Goal: Task Accomplishment & Management: Manage account settings

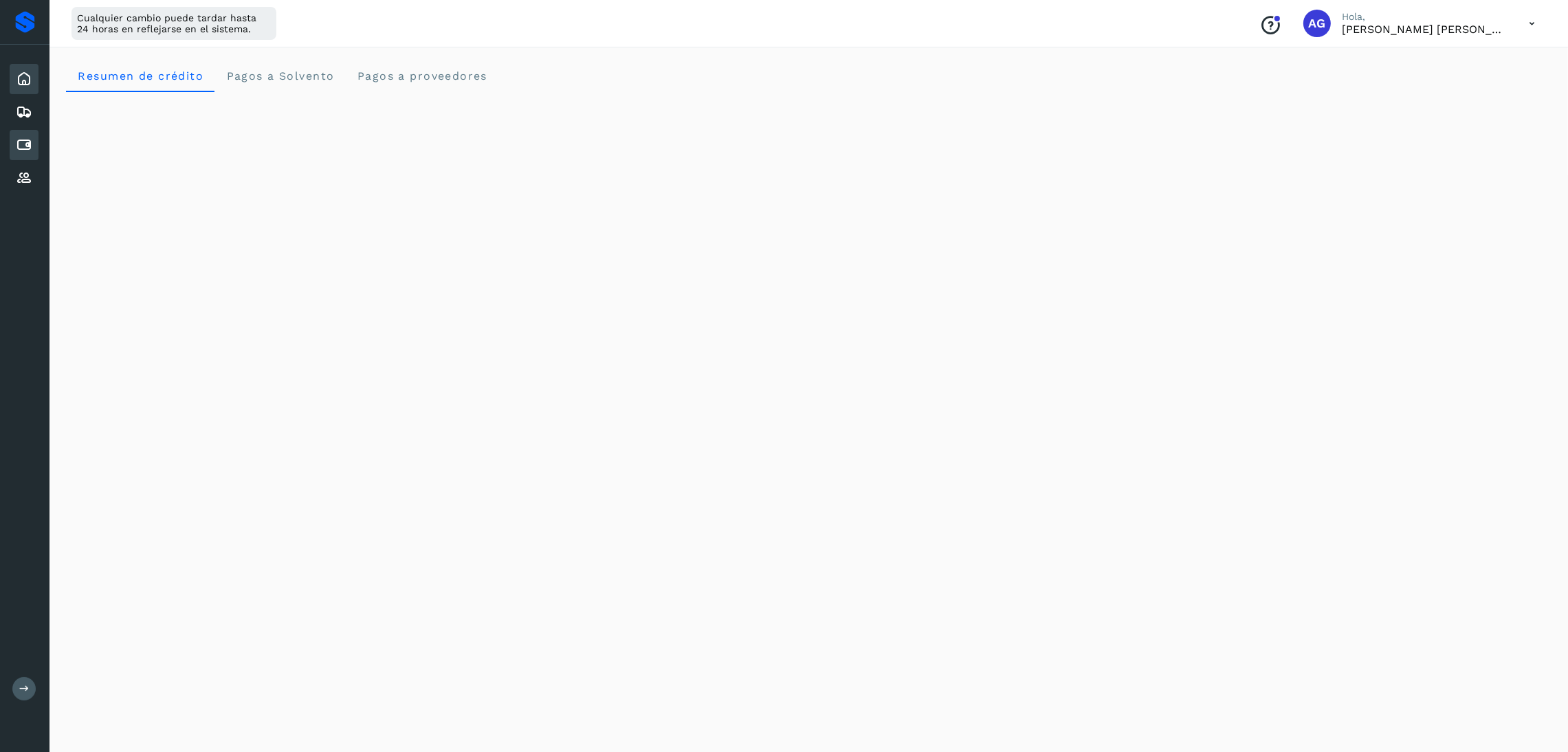
click at [22, 148] on icon at bounding box center [24, 145] width 17 height 17
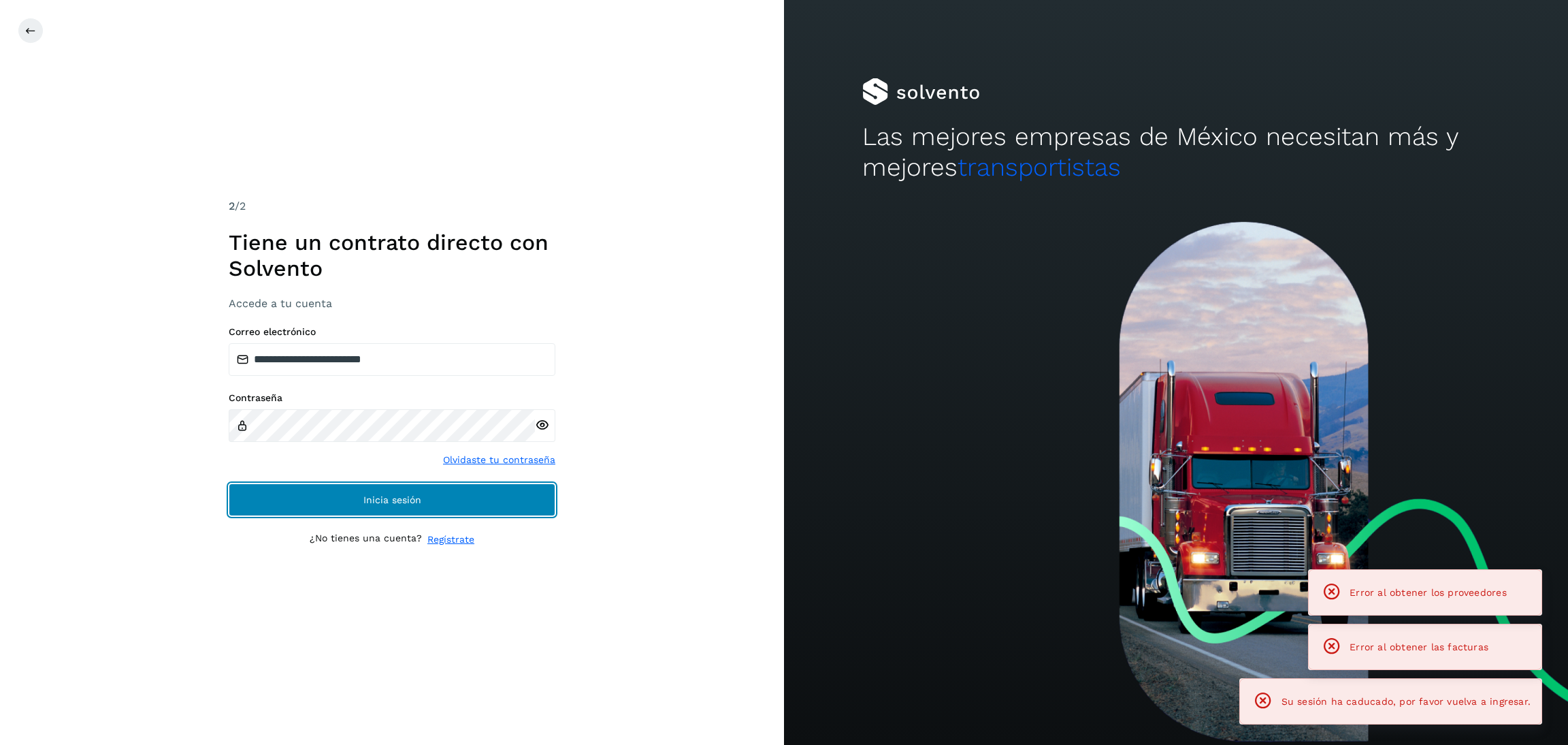
click at [438, 496] on button "Inicia sesión" at bounding box center [392, 499] width 327 height 32
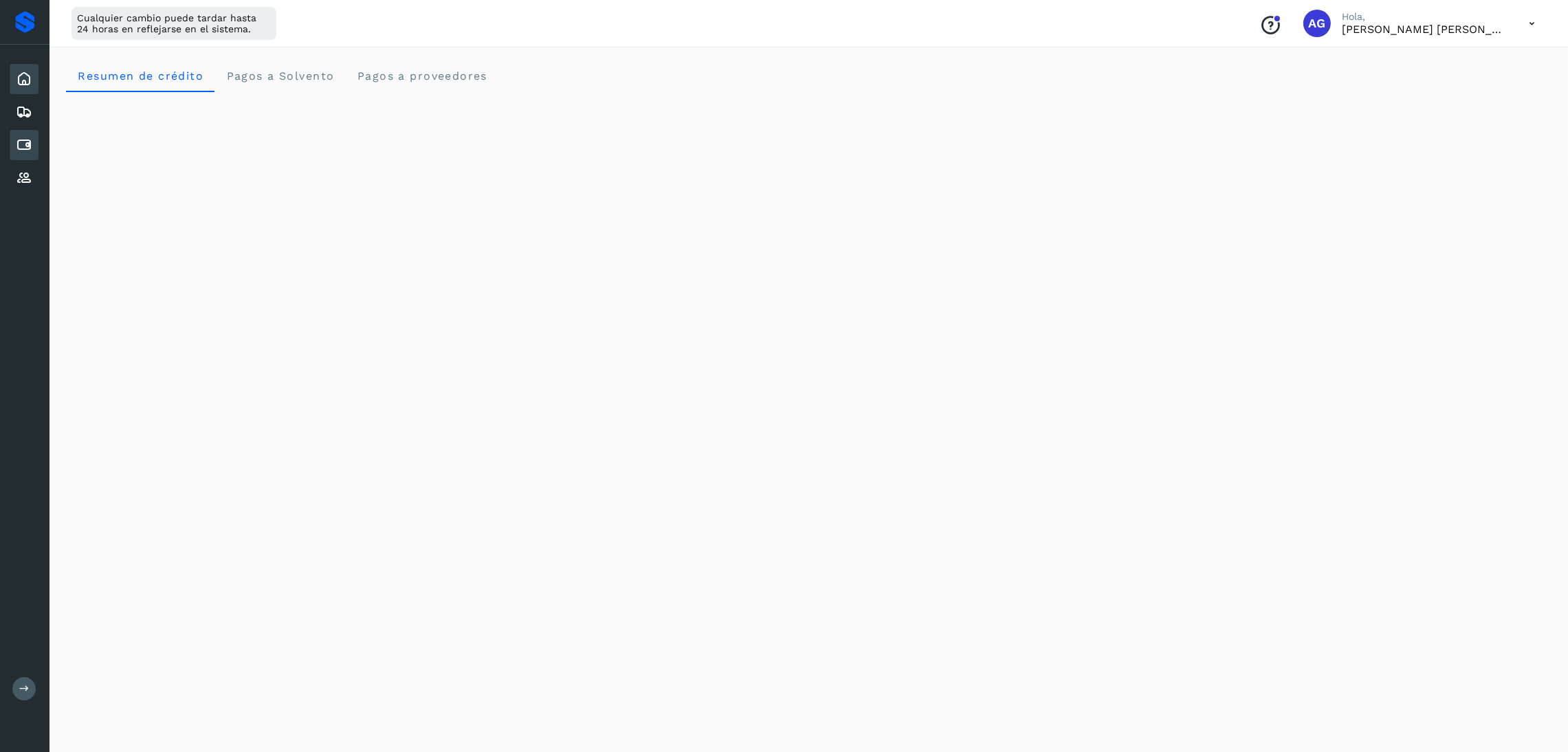
click at [36, 134] on div "Cuentas por pagar" at bounding box center [24, 145] width 29 height 30
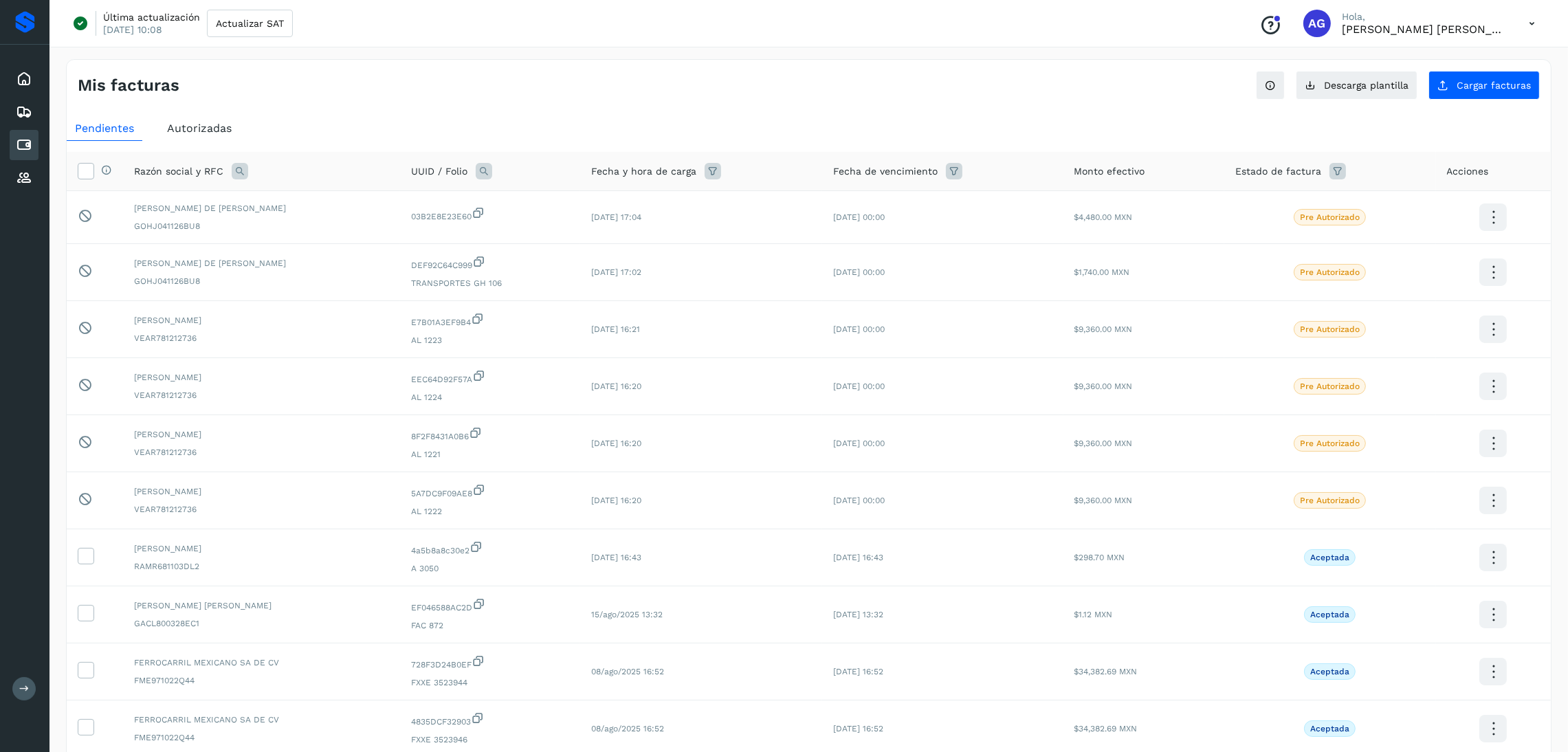
click at [225, 125] on span "Autorizadas" at bounding box center [199, 129] width 65 height 13
